Goal: Transaction & Acquisition: Book appointment/travel/reservation

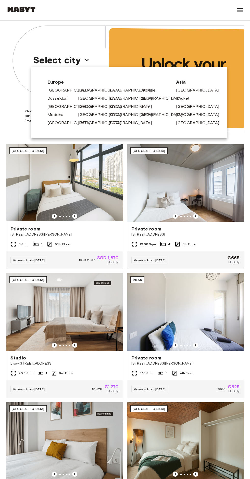
click at [83, 92] on link "[GEOGRAPHIC_DATA]" at bounding box center [102, 90] width 48 height 6
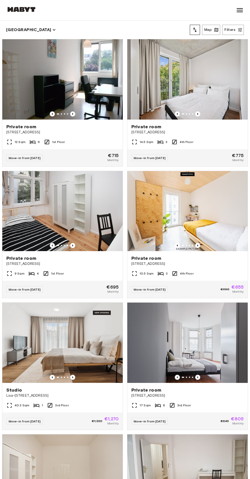
click at [197, 269] on div "Private room Müllerstraße 55A" at bounding box center [187, 260] width 120 height 19
click at [92, 276] on div "9 Sqm 4 1st Floor" at bounding box center [62, 276] width 120 height 10
click at [201, 274] on div "10.5 Sqm 3 4th Floor" at bounding box center [187, 276] width 120 height 10
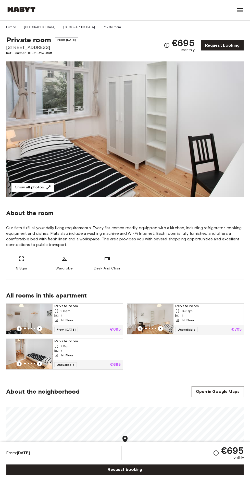
click at [22, 187] on button "Show all photos" at bounding box center [32, 187] width 43 height 9
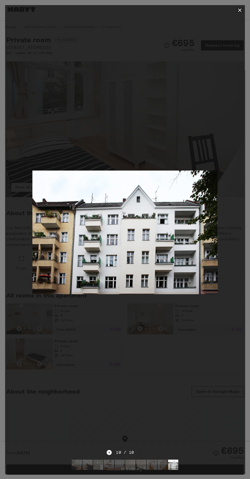
click at [240, 11] on icon "button" at bounding box center [240, 10] width 6 height 6
